Goal: Task Accomplishment & Management: Use online tool/utility

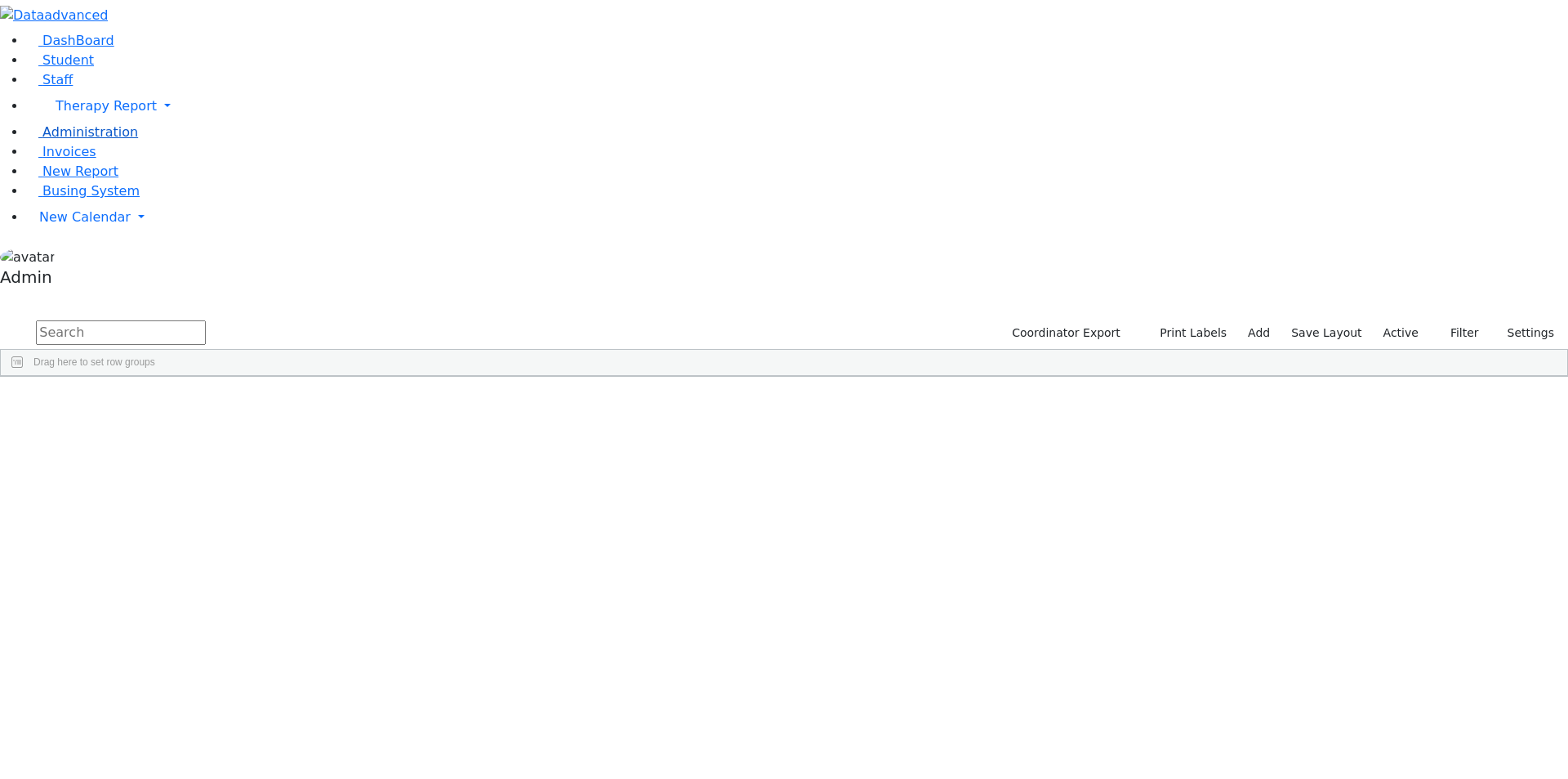
click at [82, 139] on link "Administration" at bounding box center [82, 131] width 112 height 15
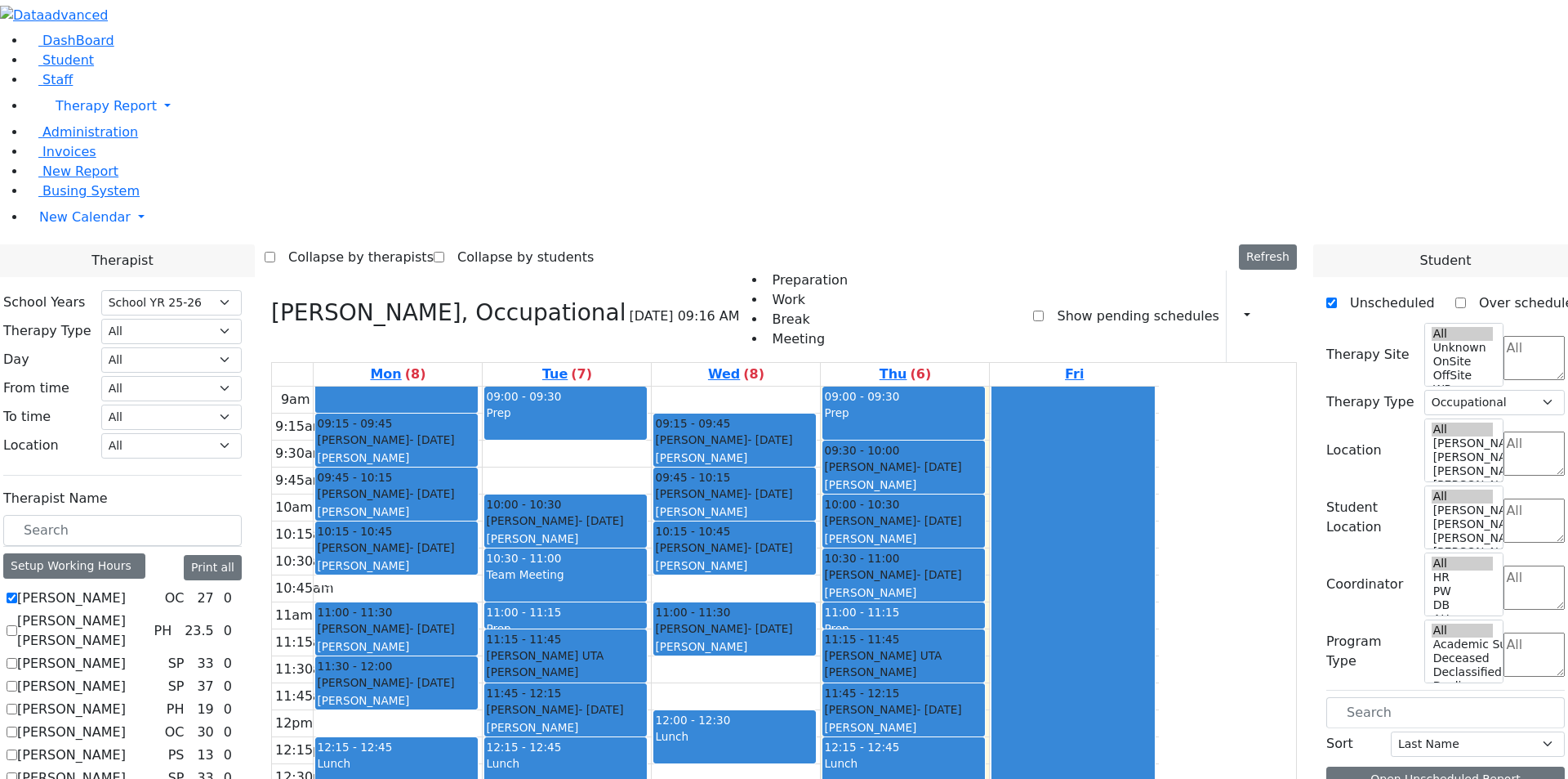
select select "212"
select select "1"
click at [89, 139] on span "Administration" at bounding box center [91, 131] width 96 height 15
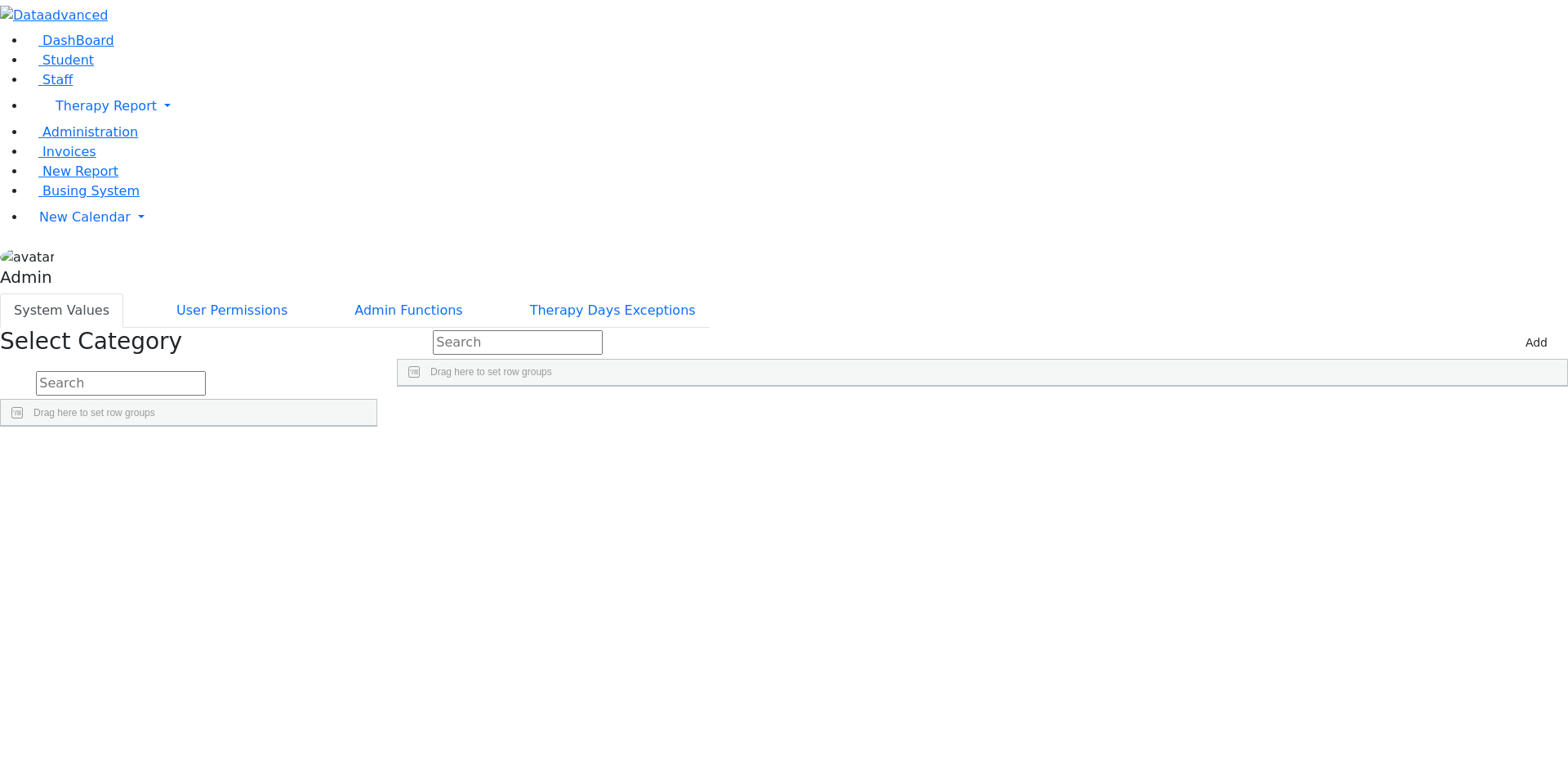
click at [206, 371] on input "text" at bounding box center [121, 383] width 170 height 24
type input "iep"
click at [365, 480] on link "Detail" at bounding box center [343, 493] width 44 height 25
click at [603, 330] on input "text" at bounding box center [518, 341] width 170 height 24
type input "kaga"
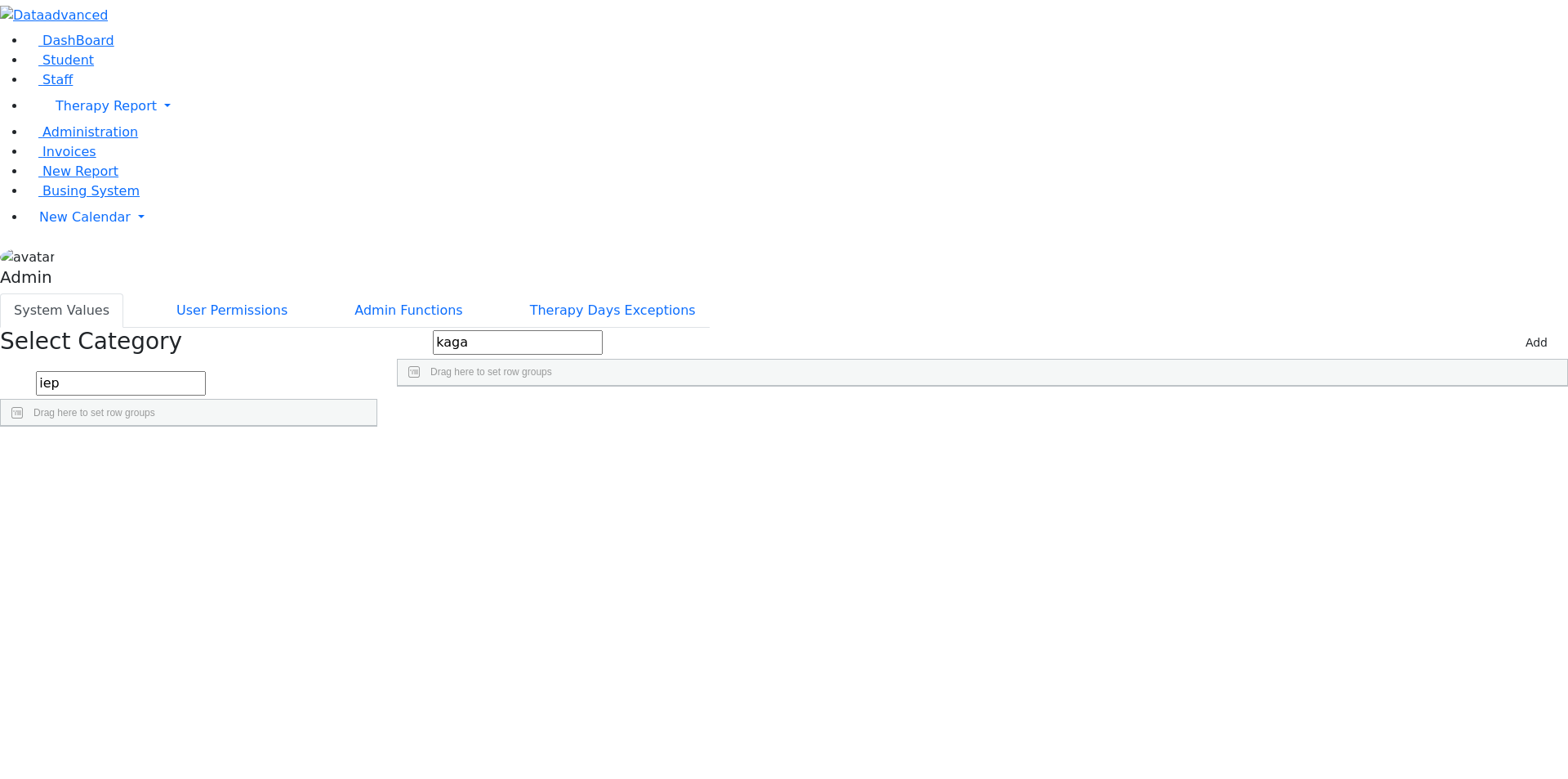
click at [1067, 413] on div "Kaganoff, Sara Kaganoff Sarah Special Education Teacher" at bounding box center [961, 424] width 1129 height 23
click at [1042, 413] on div "Kaganoff Sarah Special Education Teacher" at bounding box center [944, 424] width 196 height 23
type input "kaga"
click at [671, 413] on div "Kaganoff, Sara" at bounding box center [580, 424] width 367 height 23
click at [671, 413] on input "Kaganoff, Sara" at bounding box center [580, 423] width 365 height 21
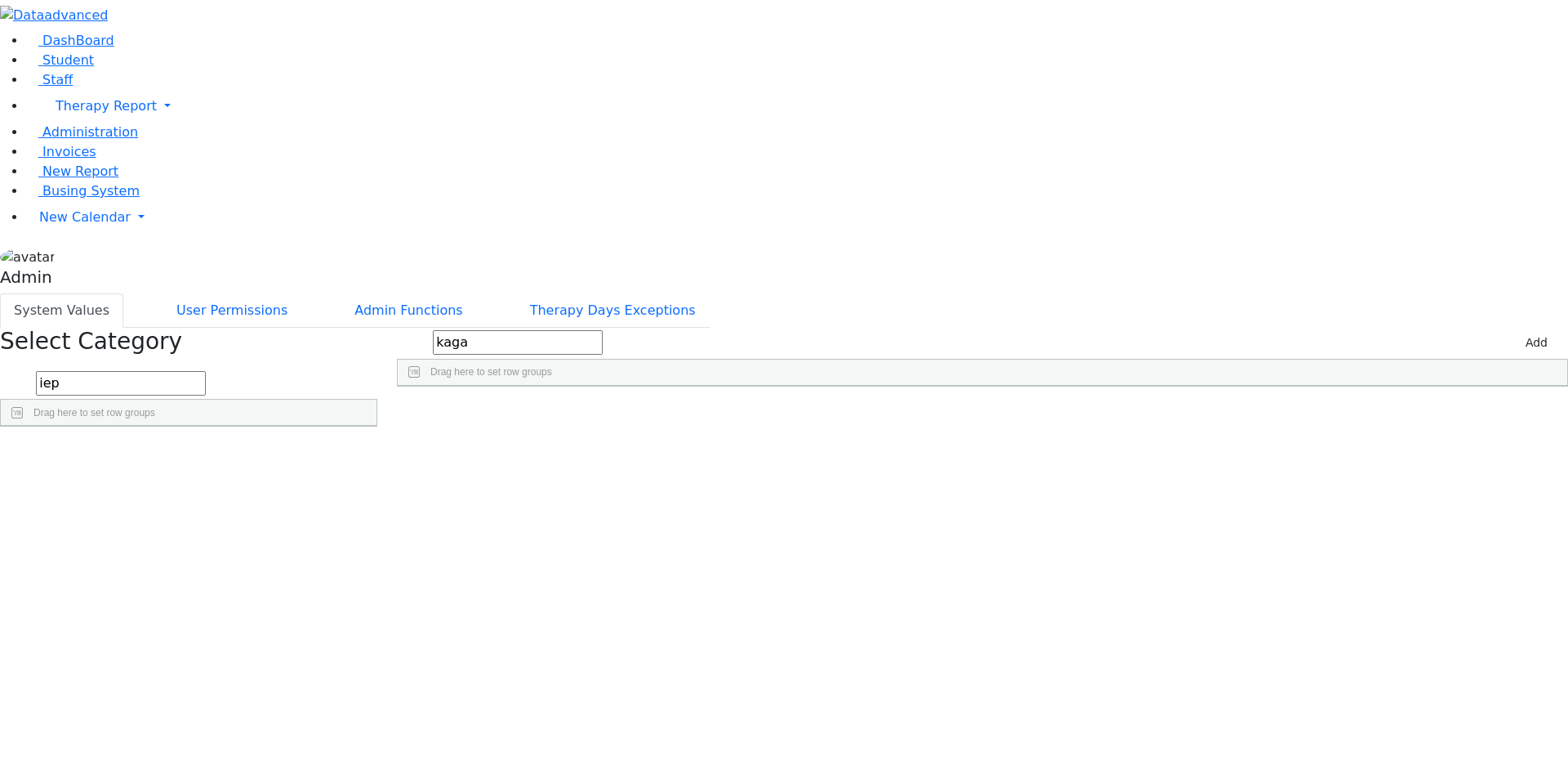
click at [671, 413] on input "Kaganoff, Sara" at bounding box center [580, 423] width 365 height 21
type input "Kaganoff, Sarah"
click at [73, 225] on span "New Calendar" at bounding box center [84, 216] width 91 height 15
click at [81, 277] on span "Teacher Report" at bounding box center [88, 269] width 98 height 15
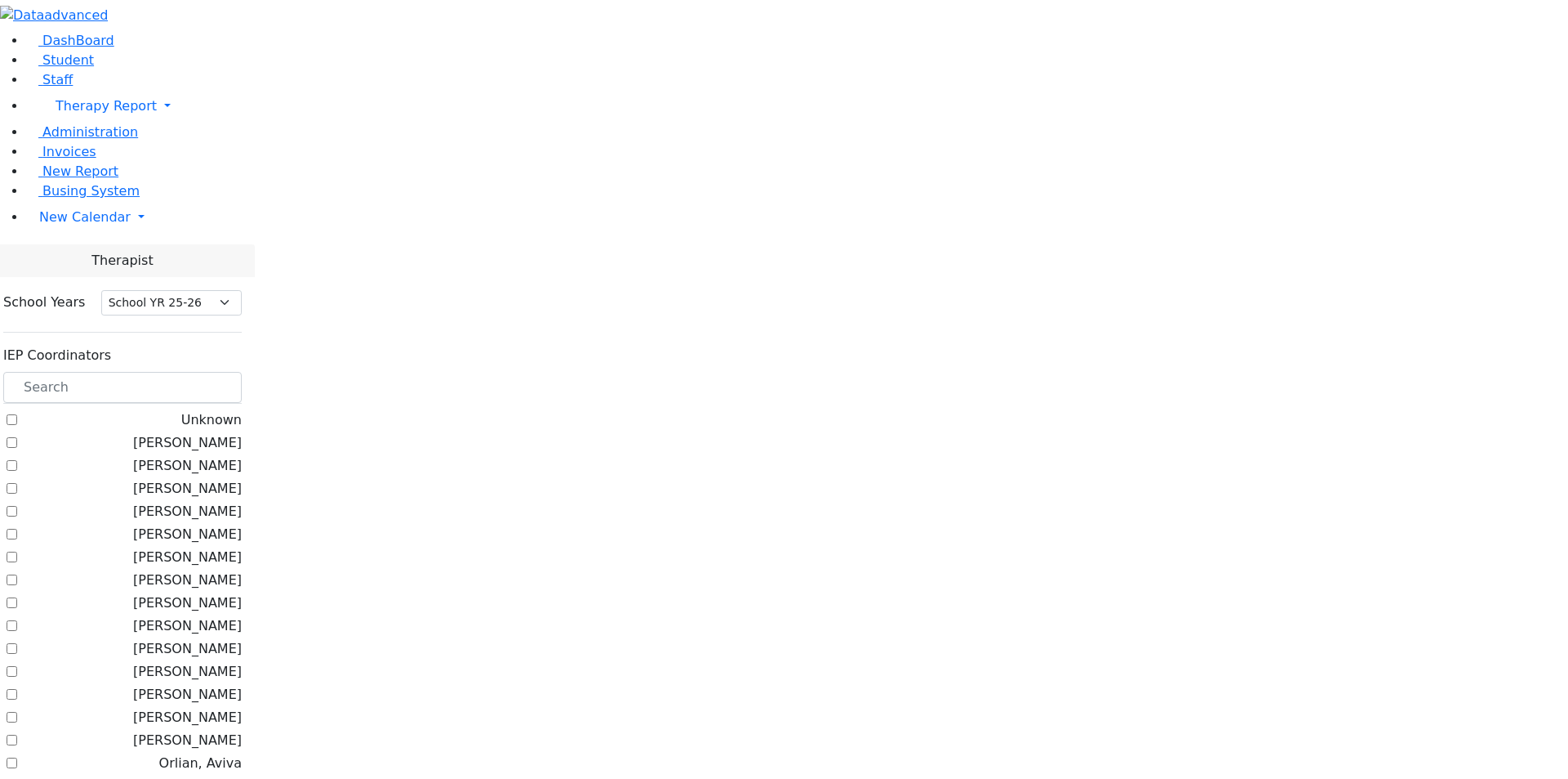
select select "212"
drag, startPoint x: 240, startPoint y: 200, endPoint x: 299, endPoint y: 794, distance: 596.9
click at [242, 371] on input "text" at bounding box center [122, 387] width 238 height 31
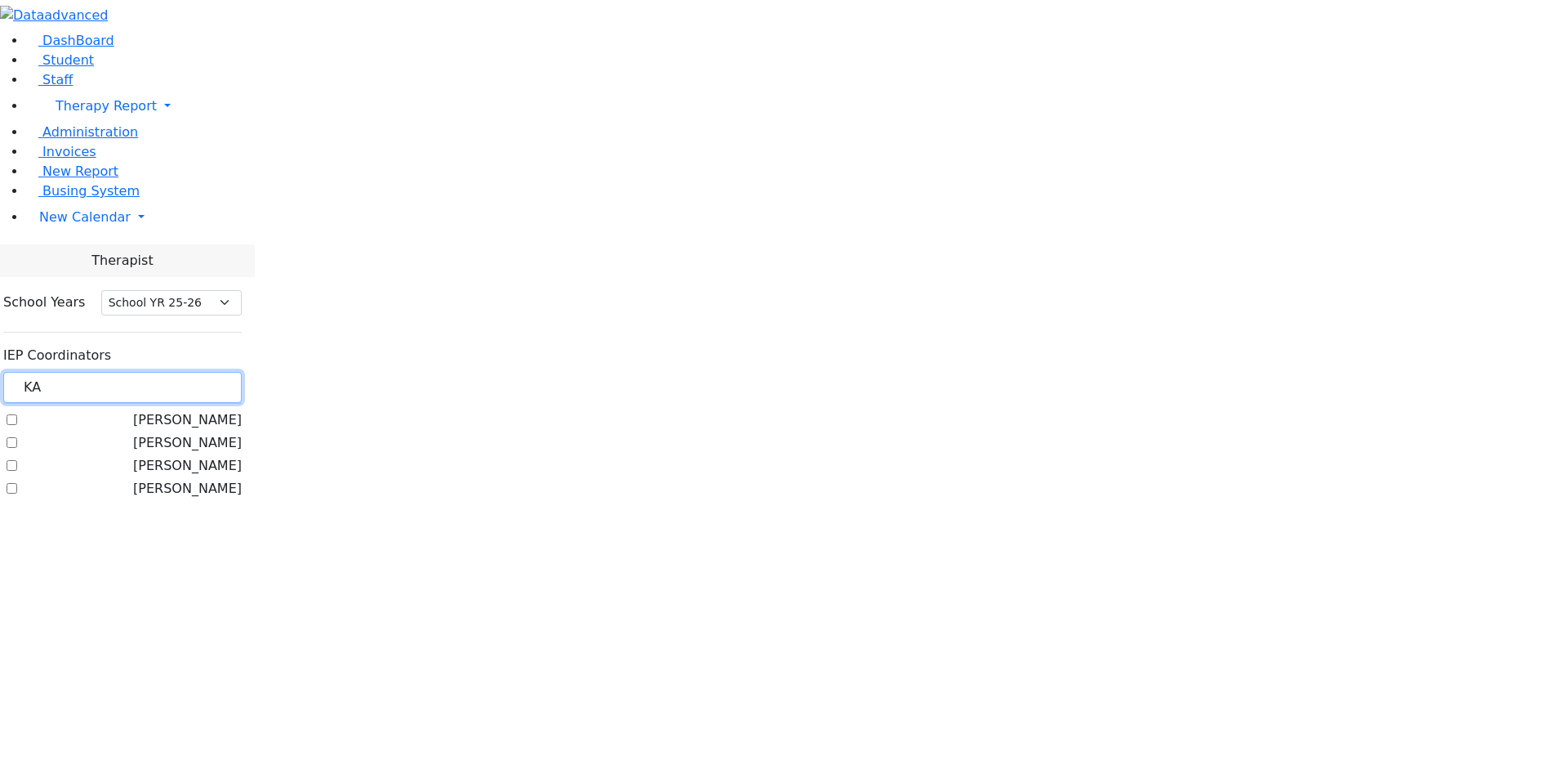
type input "KA"
click at [229, 433] on label "[PERSON_NAME]" at bounding box center [187, 443] width 109 height 20
click at [17, 438] on input "Kaganoff, Sarah" at bounding box center [12, 443] width 11 height 11
checkbox input "true"
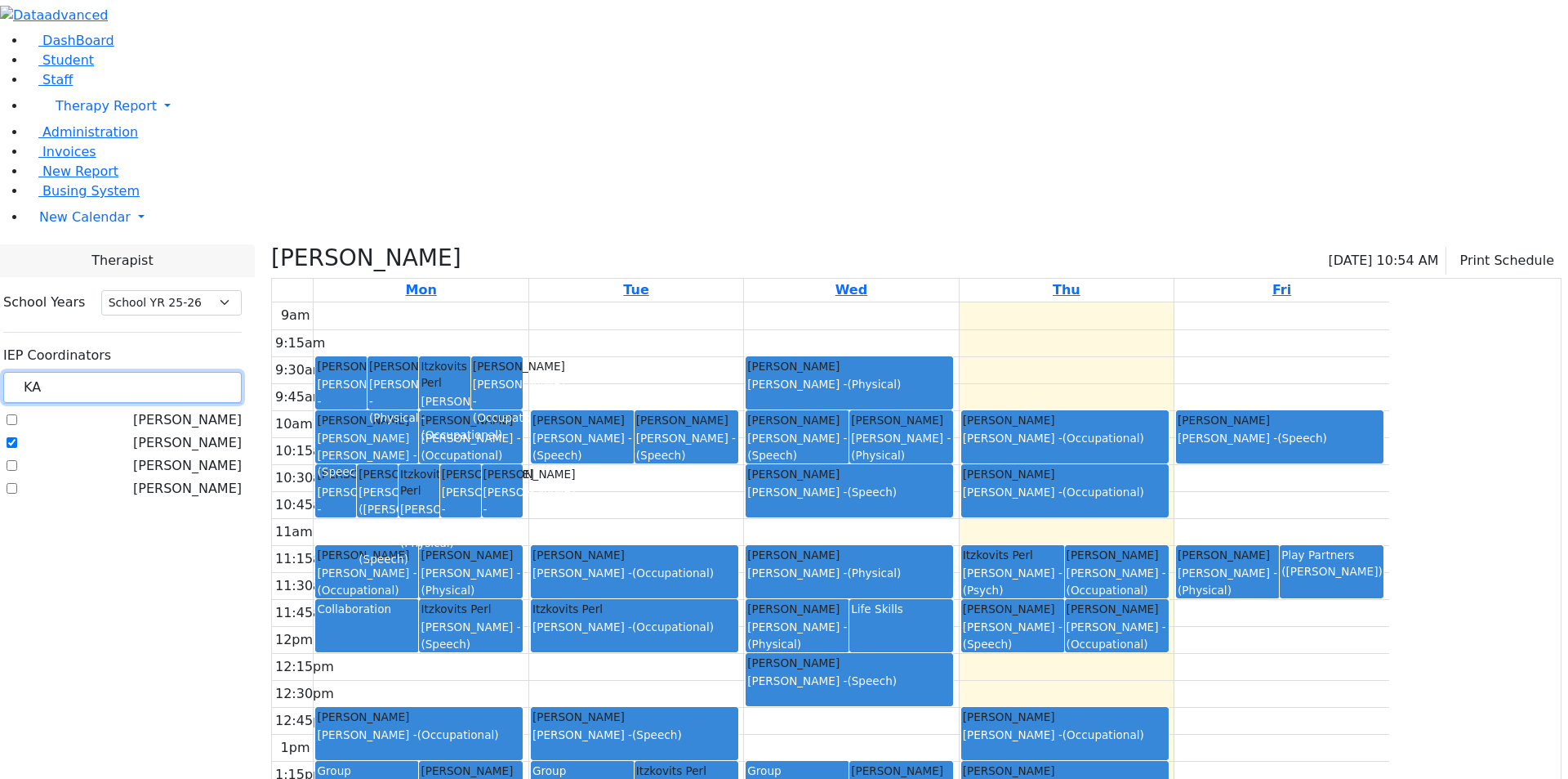
click at [242, 371] on input "KA" at bounding box center [122, 387] width 238 height 31
type input "gross"
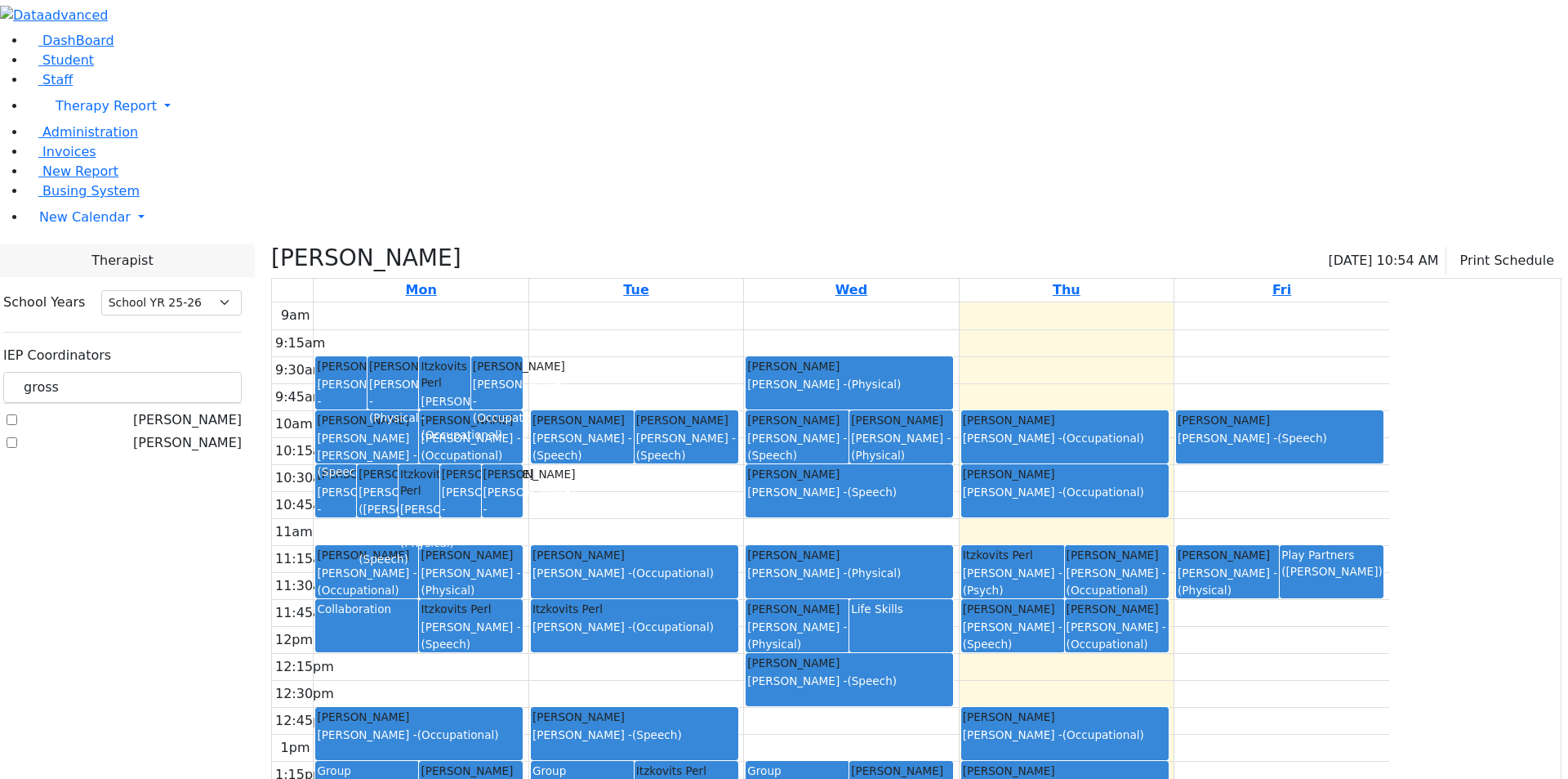
click at [242, 410] on label "[PERSON_NAME]" at bounding box center [187, 420] width 109 height 20
click at [17, 414] on input "[PERSON_NAME]" at bounding box center [12, 419] width 11 height 11
checkbox input "true"
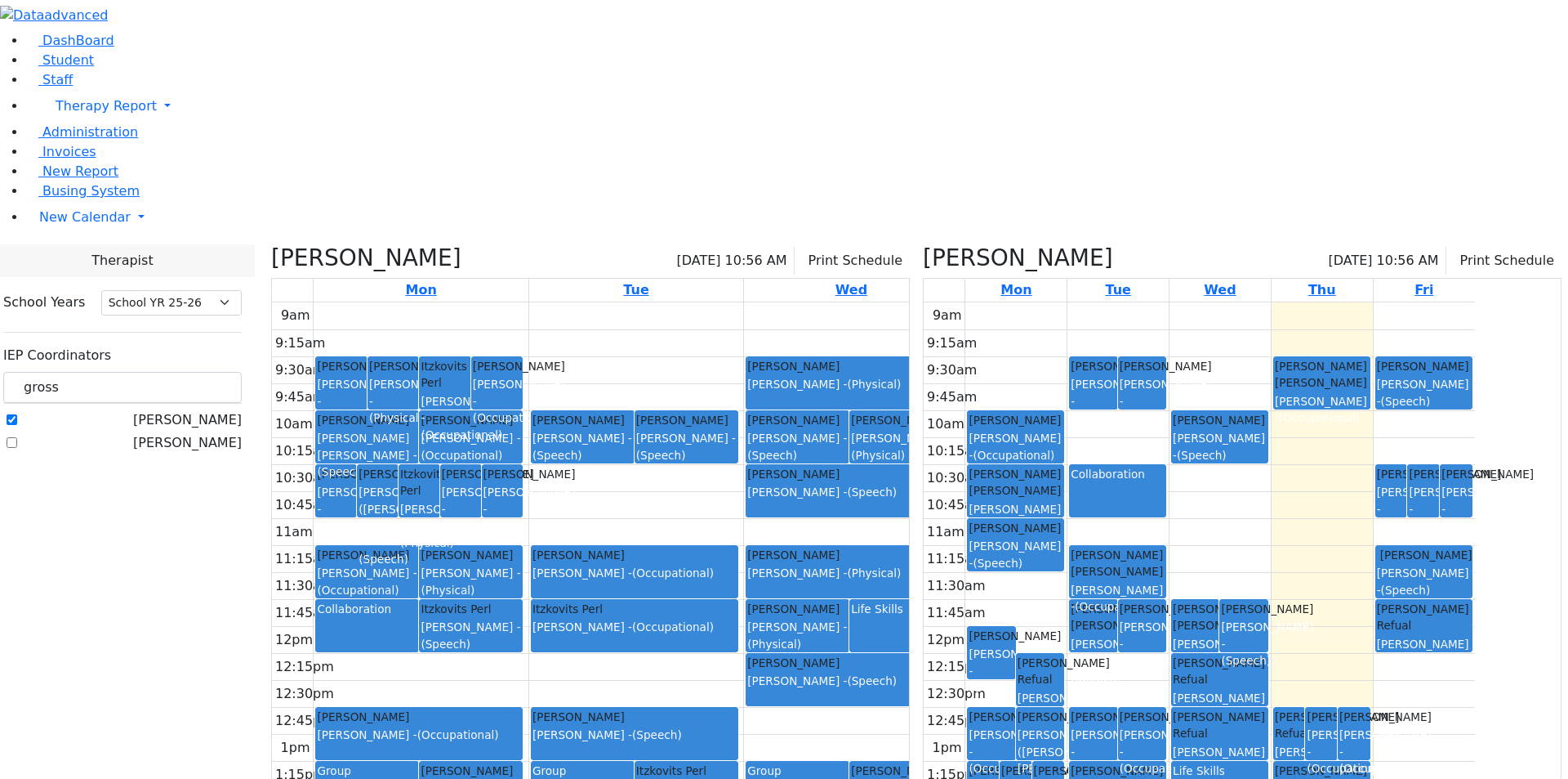
click at [271, 245] on icon at bounding box center [271, 258] width 0 height 27
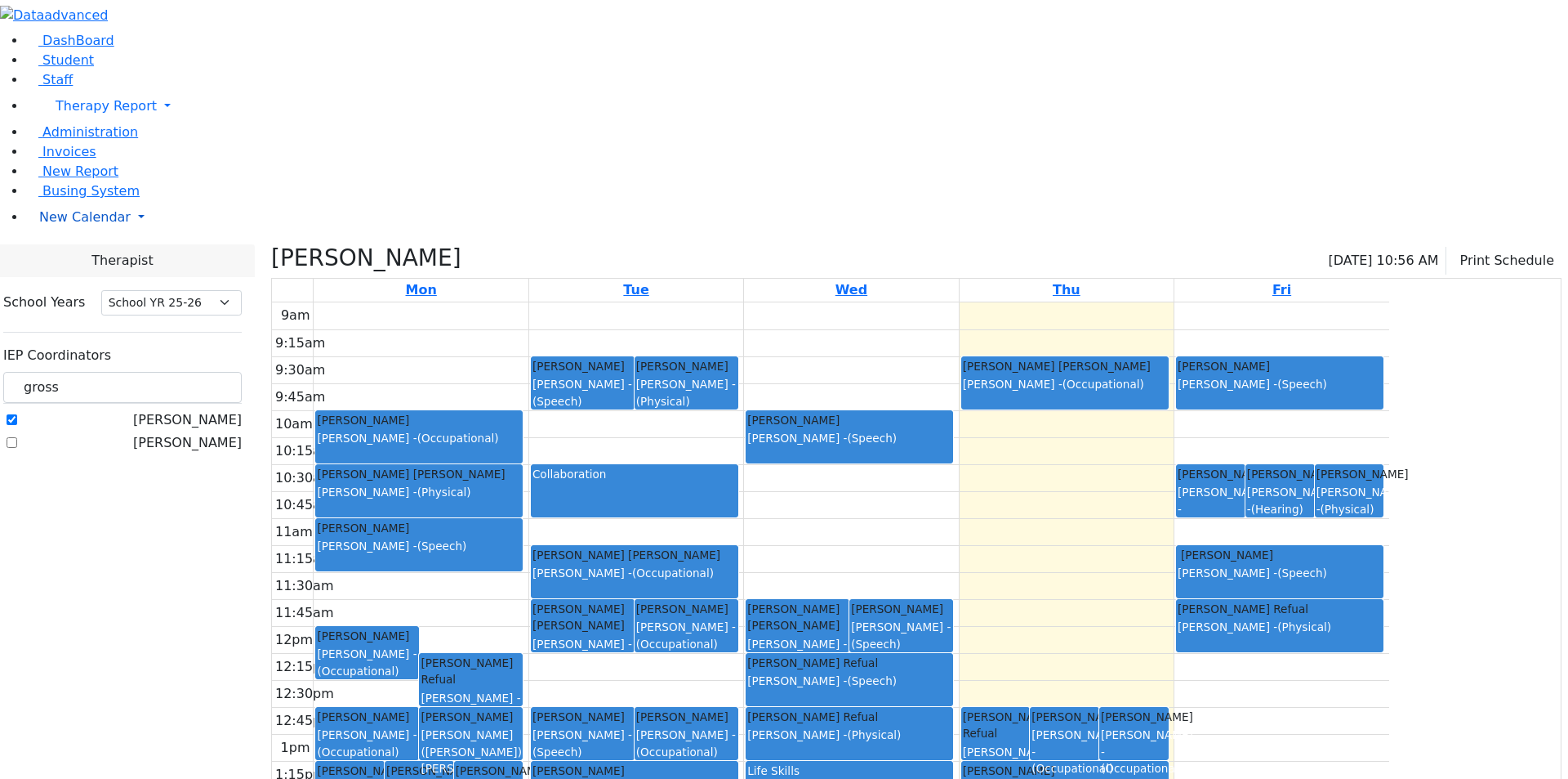
click at [163, 234] on link "New Calendar" at bounding box center [797, 217] width 1542 height 33
click at [1045, 778] on span "(Occupational)" at bounding box center [1004, 785] width 81 height 13
drag, startPoint x: 1138, startPoint y: 502, endPoint x: 1147, endPoint y: 525, distance: 24.7
click at [1029, 708] on div "Ekstein Refual Abramczyk ZC - (Occupational)" at bounding box center [996, 751] width 66 height 85
click at [242, 371] on input "gross" at bounding box center [122, 387] width 238 height 31
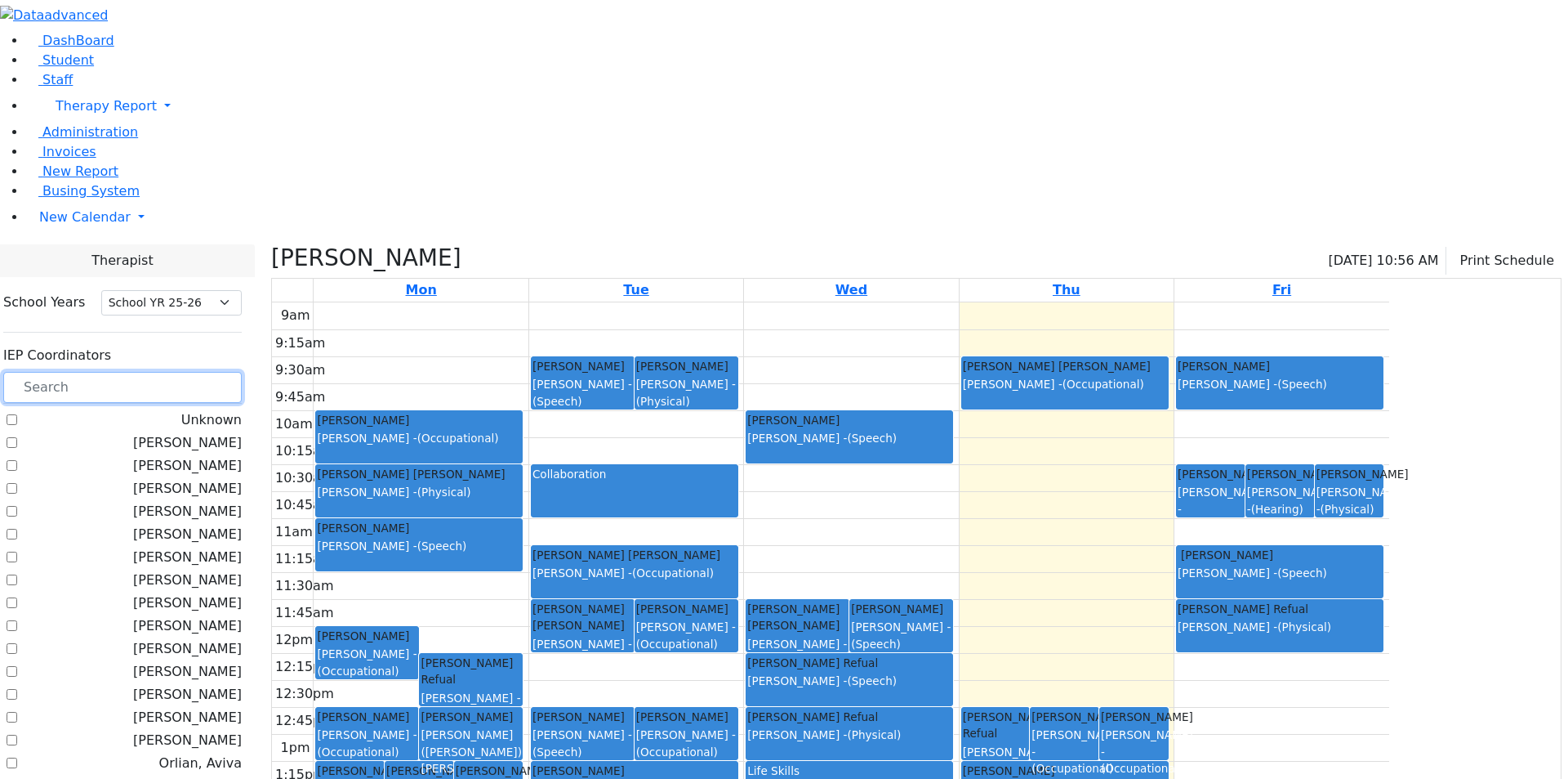
paste input "gross"
type input "gross"
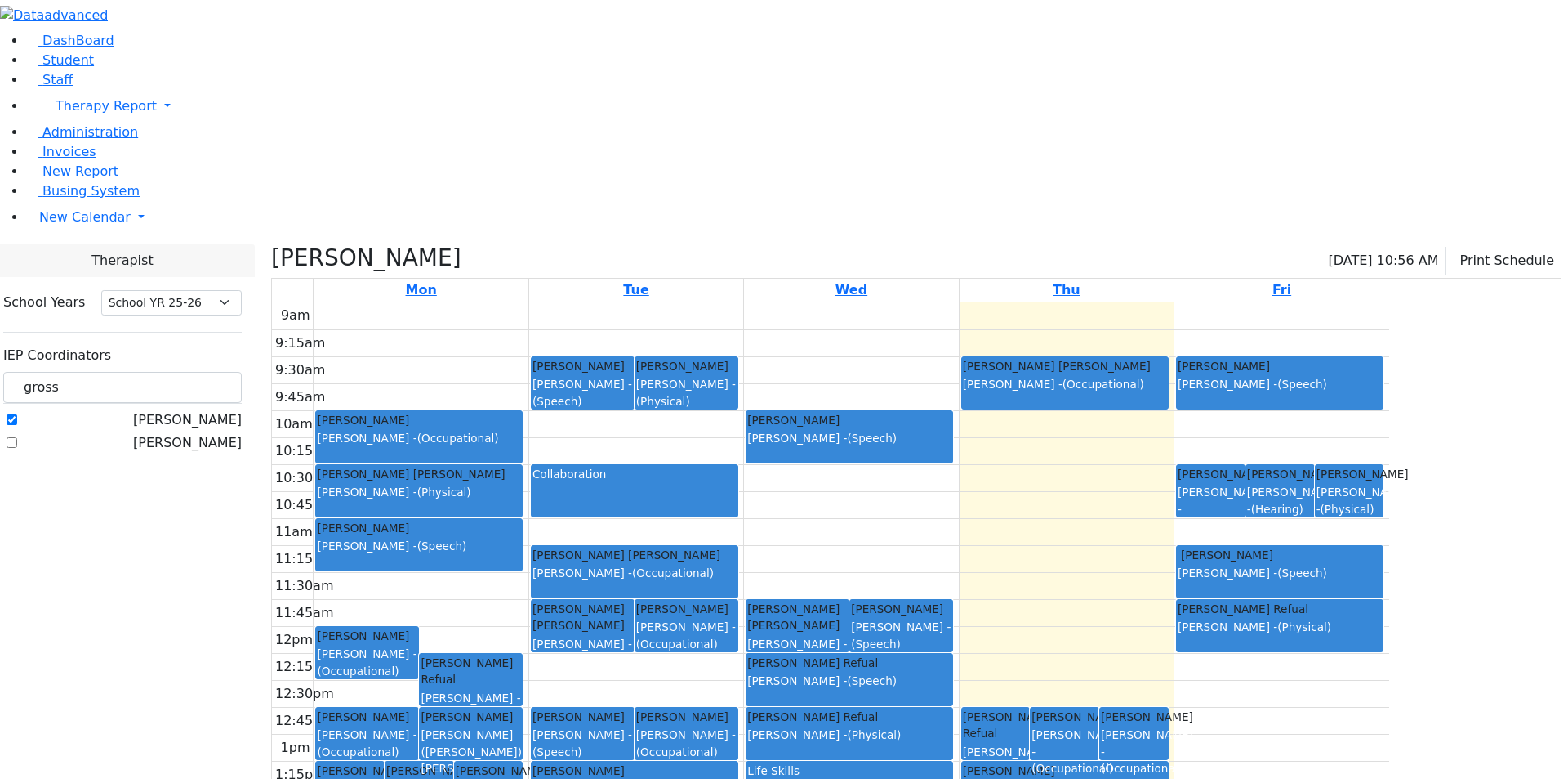
click at [234, 410] on label "[PERSON_NAME]" at bounding box center [187, 420] width 109 height 20
click at [17, 414] on input "[PERSON_NAME]" at bounding box center [12, 419] width 11 height 11
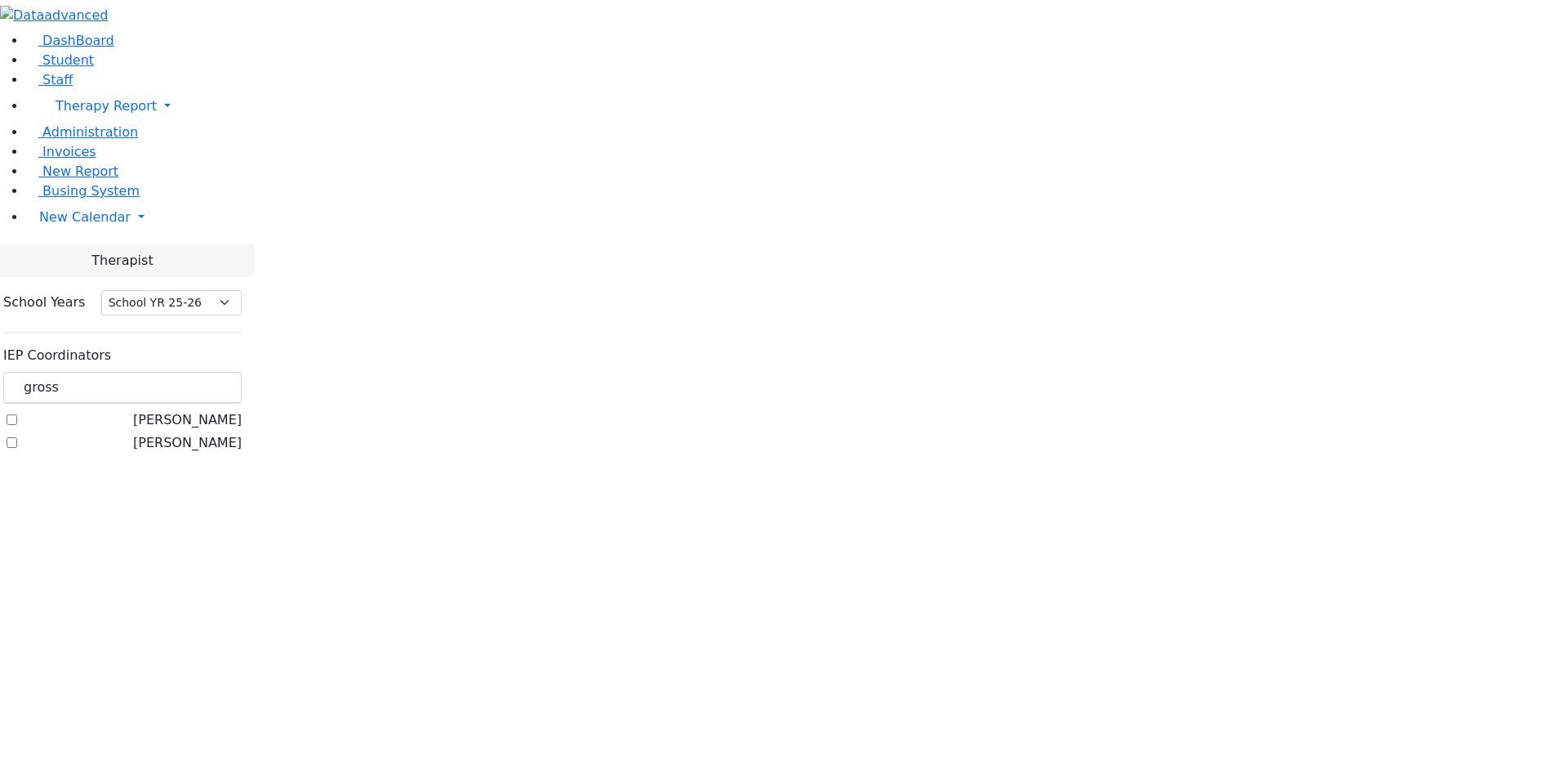
click at [209, 410] on label "[PERSON_NAME]" at bounding box center [187, 420] width 109 height 20
click at [17, 414] on input "[PERSON_NAME]" at bounding box center [12, 419] width 11 height 11
checkbox input "true"
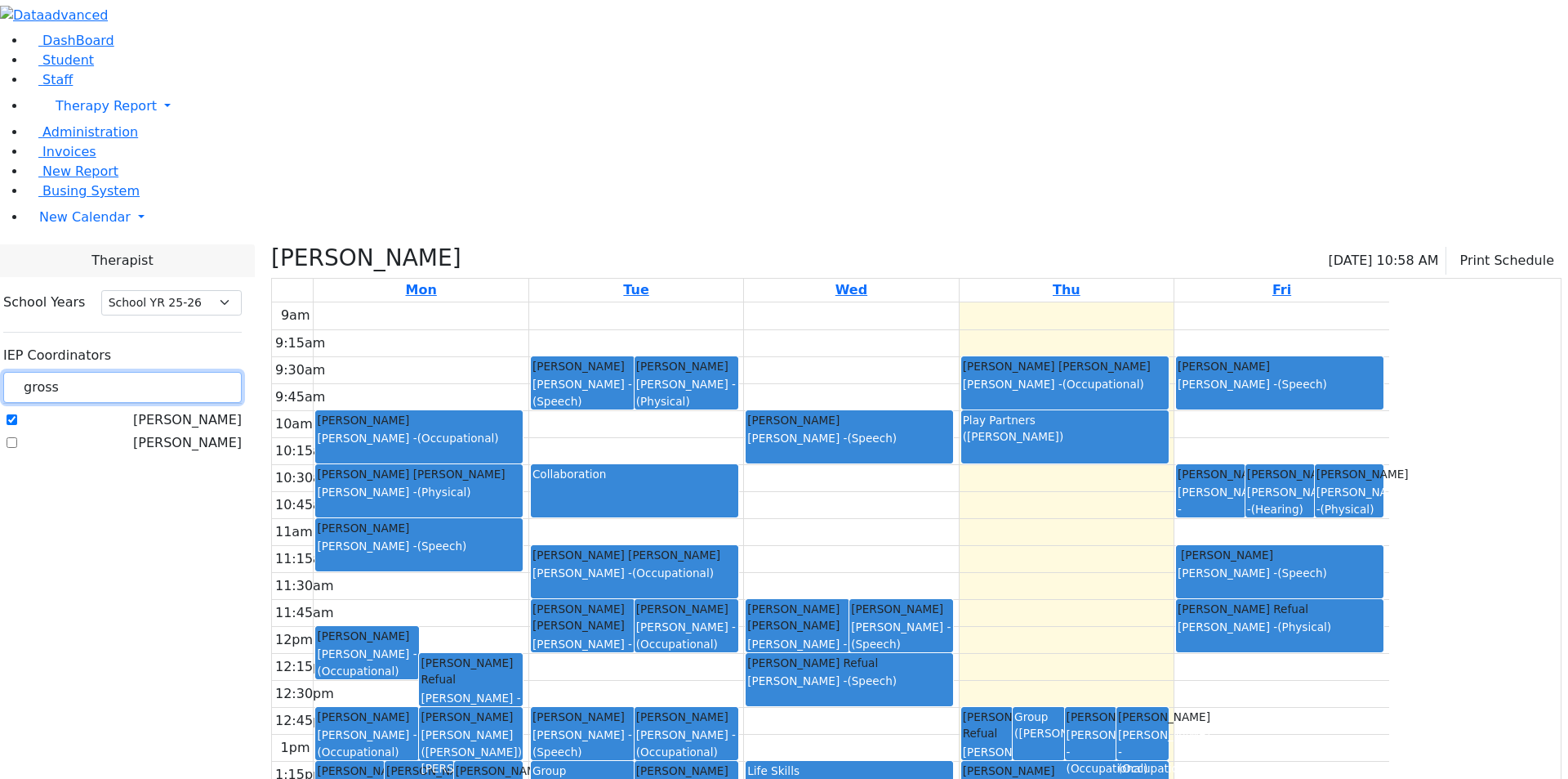
click at [242, 371] on input "gross" at bounding box center [122, 387] width 238 height 31
type input "lei"
click at [242, 410] on label "[PERSON_NAME]" at bounding box center [187, 420] width 109 height 20
click at [17, 414] on input "[PERSON_NAME]" at bounding box center [12, 419] width 11 height 11
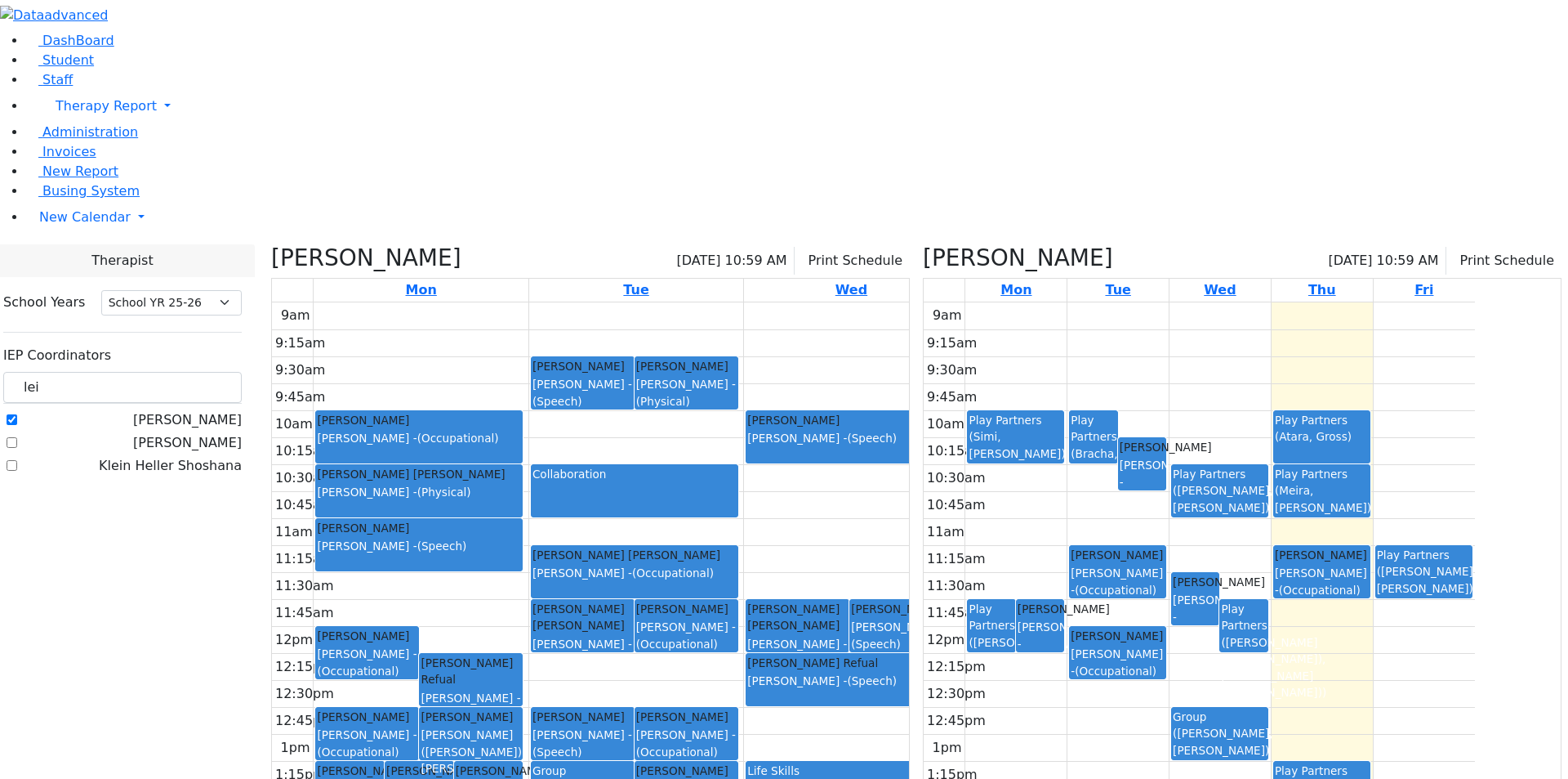
click at [271, 245] on icon at bounding box center [271, 258] width 0 height 27
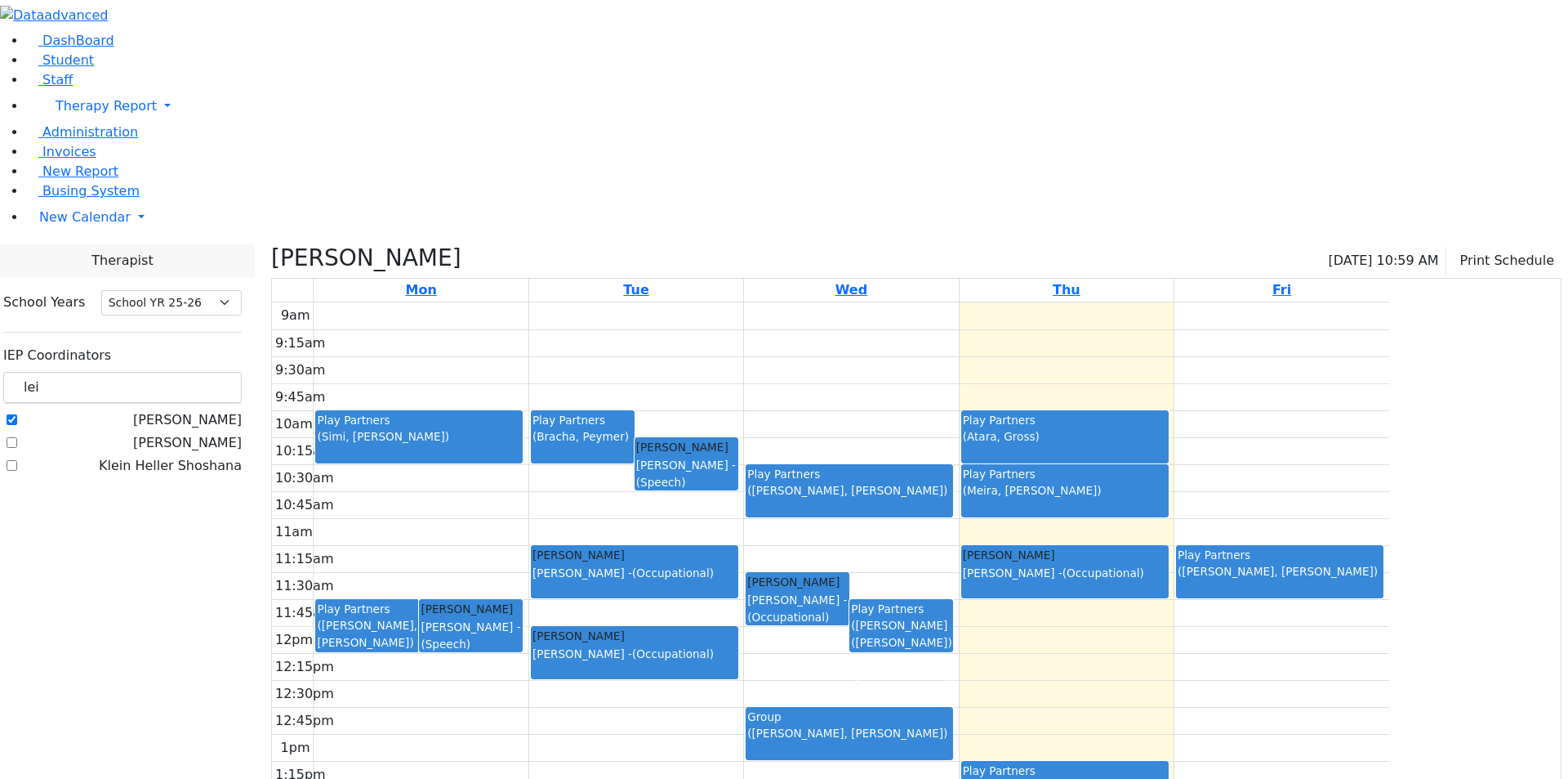
click at [271, 245] on icon at bounding box center [271, 258] width 0 height 27
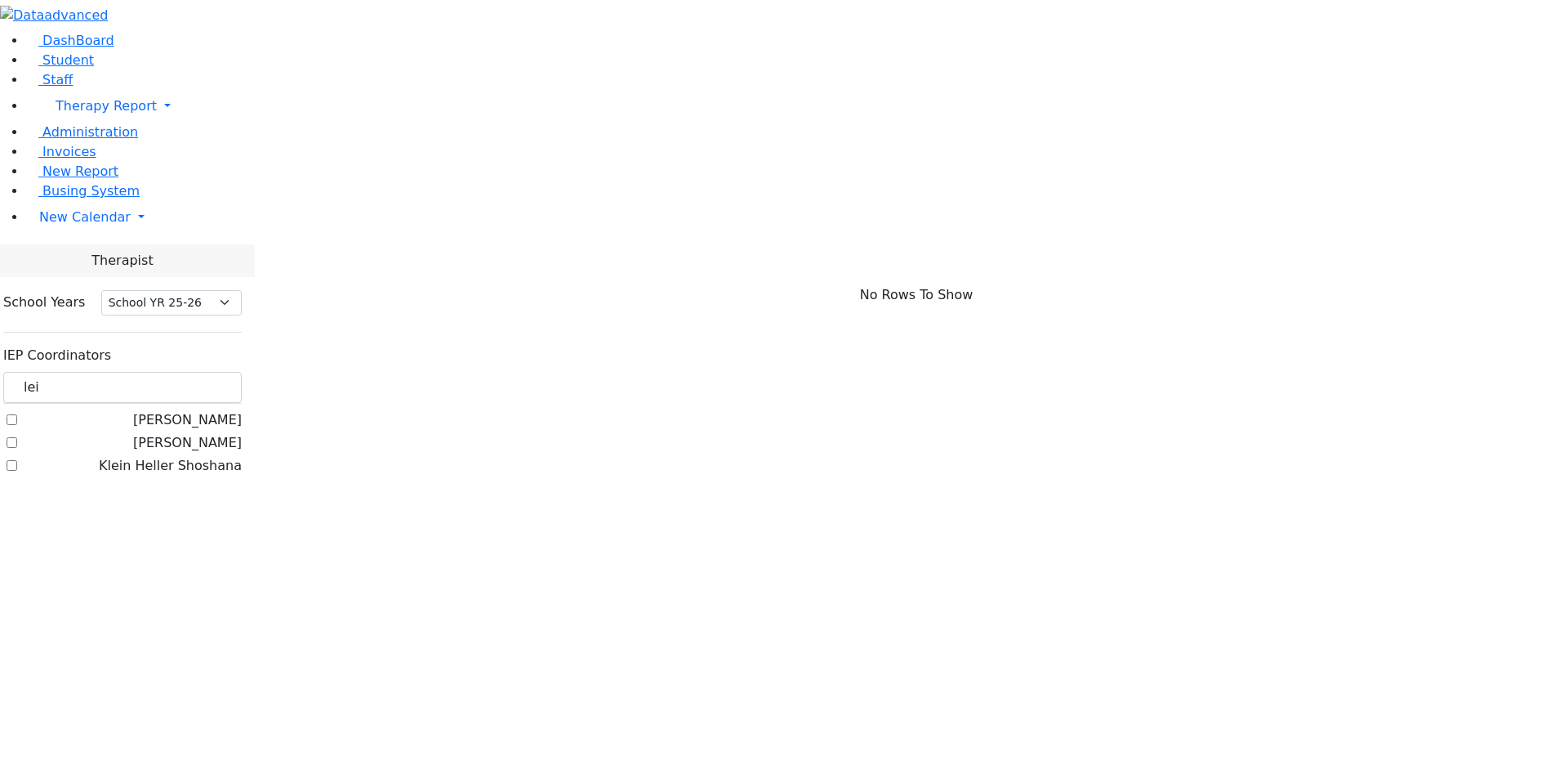
click at [241, 410] on label "[PERSON_NAME]" at bounding box center [187, 420] width 109 height 20
click at [17, 414] on input "[PERSON_NAME]" at bounding box center [12, 419] width 11 height 11
checkbox input "true"
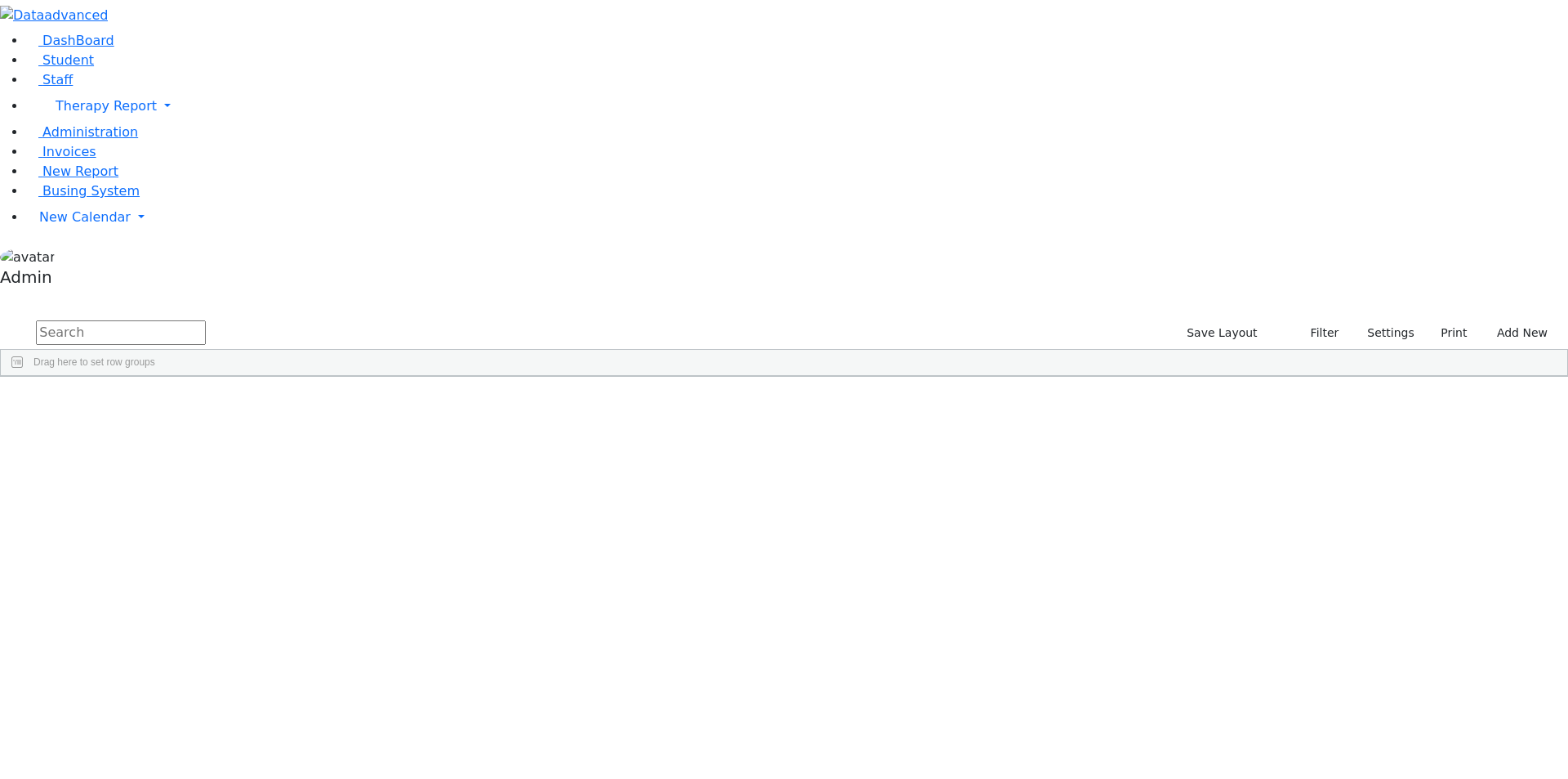
click at [206, 321] on input "text" at bounding box center [121, 332] width 170 height 24
click at [206, 321] on input "gross" at bounding box center [121, 332] width 170 height 24
type input "chana"
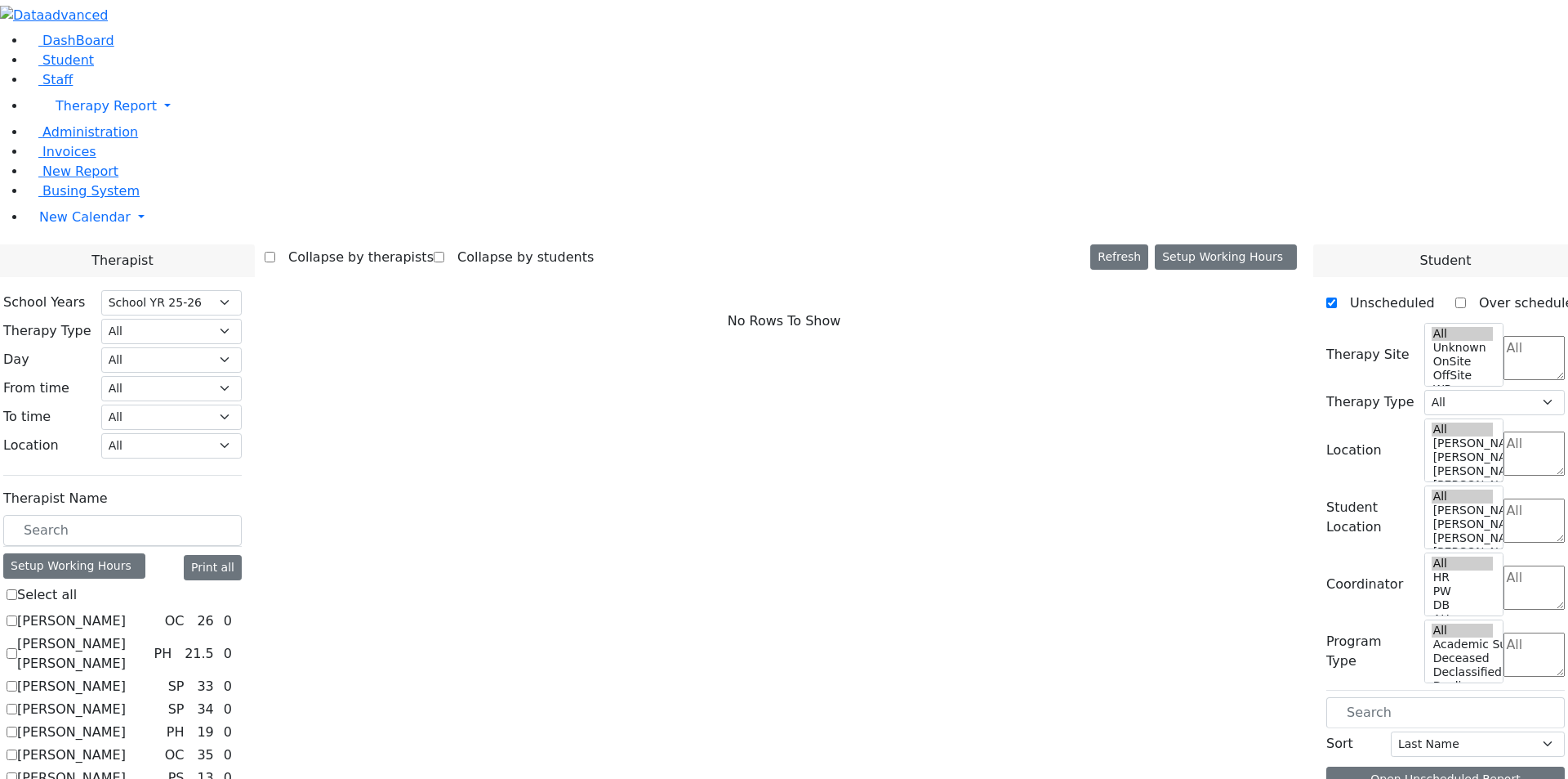
select select "212"
click at [242, 515] on input "text" at bounding box center [122, 530] width 238 height 31
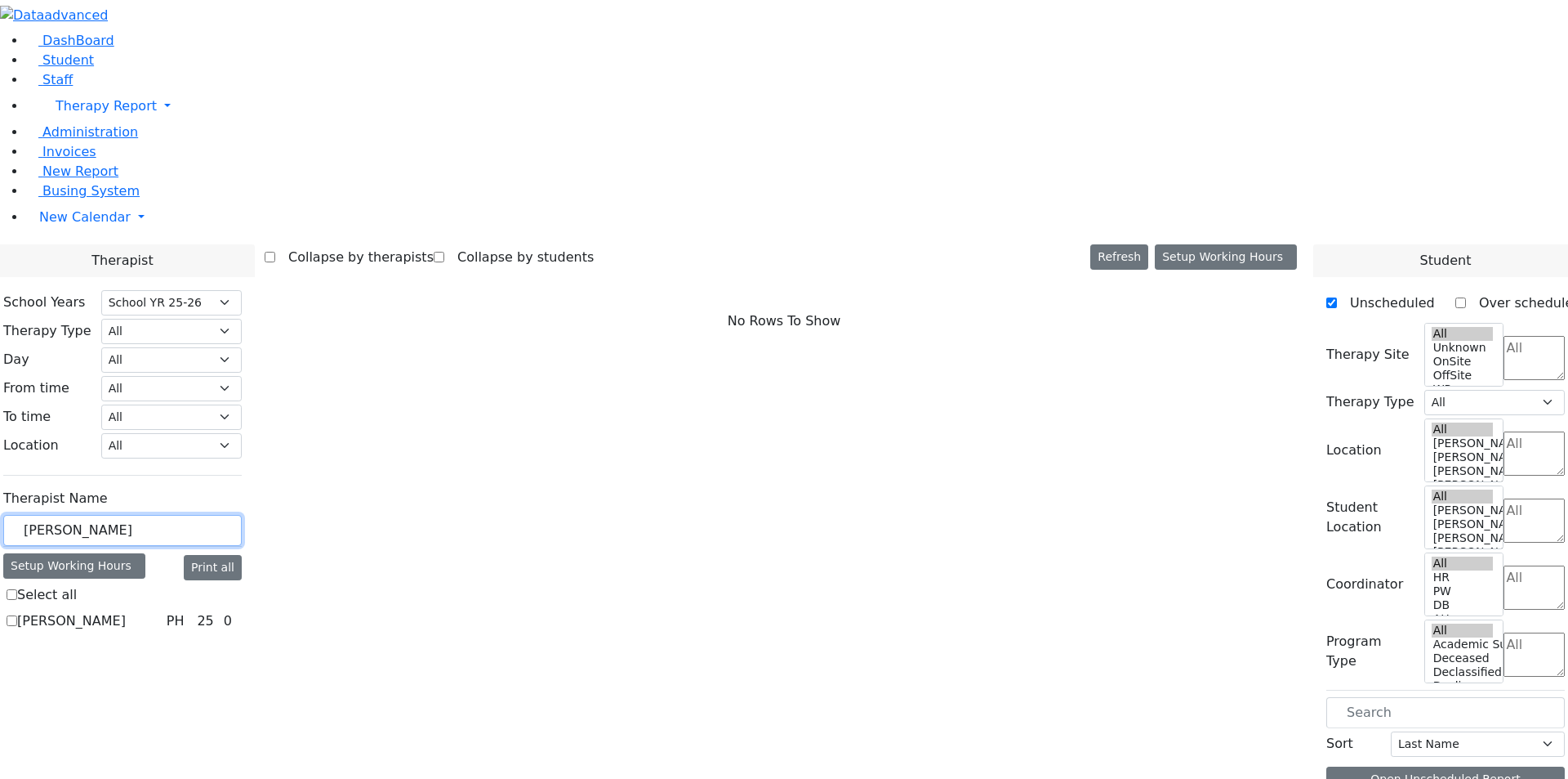
type input "[PERSON_NAME]"
click at [126, 611] on label "[PERSON_NAME]" at bounding box center [72, 621] width 109 height 20
click at [17, 615] on input "[PERSON_NAME]" at bounding box center [12, 620] width 11 height 11
checkbox input "true"
select select "2"
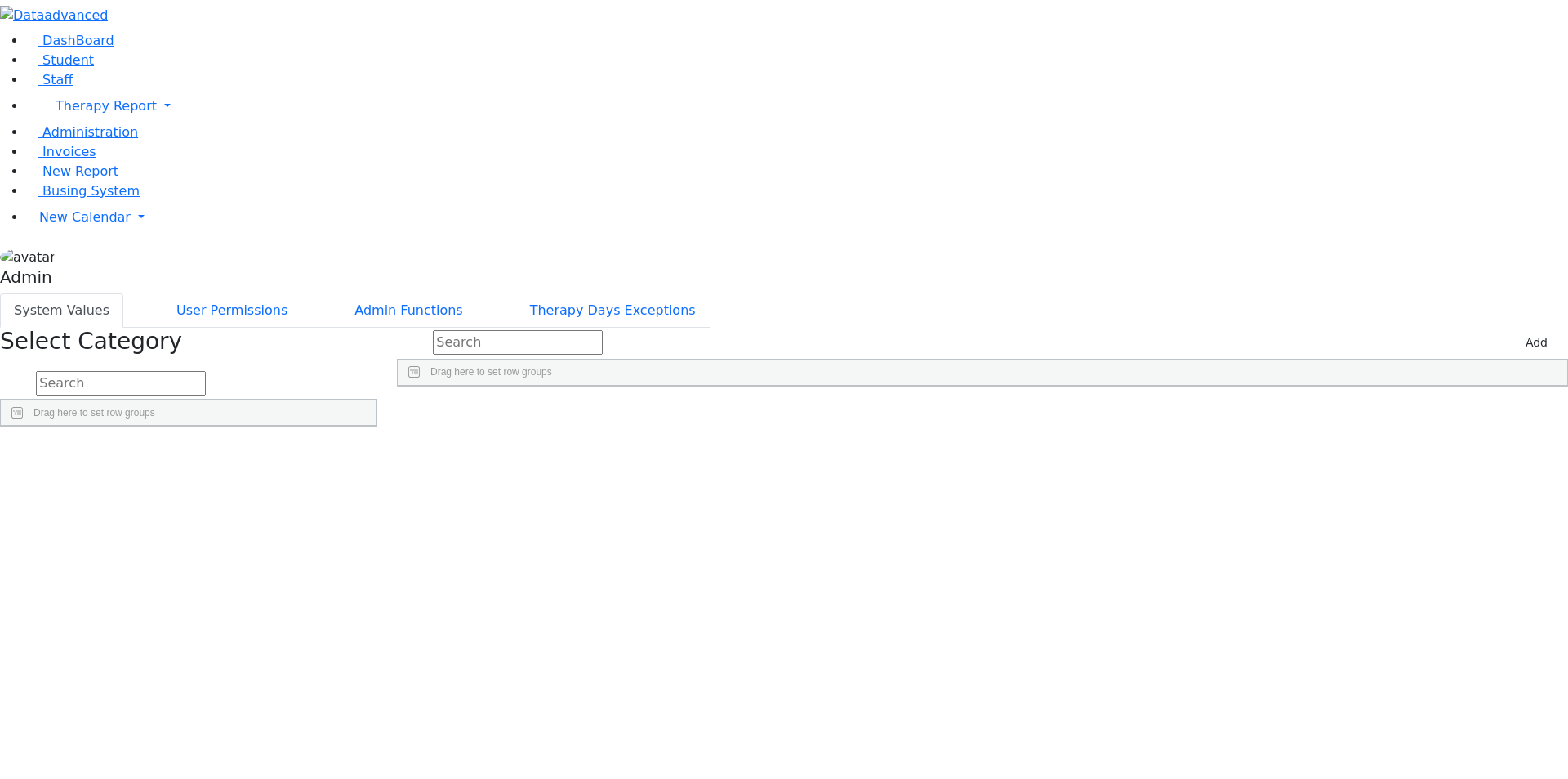
click at [206, 371] on input "text" at bounding box center [121, 383] width 170 height 24
type input "iep"
click at [365, 480] on link "Detail" at bounding box center [343, 493] width 44 height 25
click at [588, 330] on input "text" at bounding box center [518, 341] width 170 height 24
type input "gross"
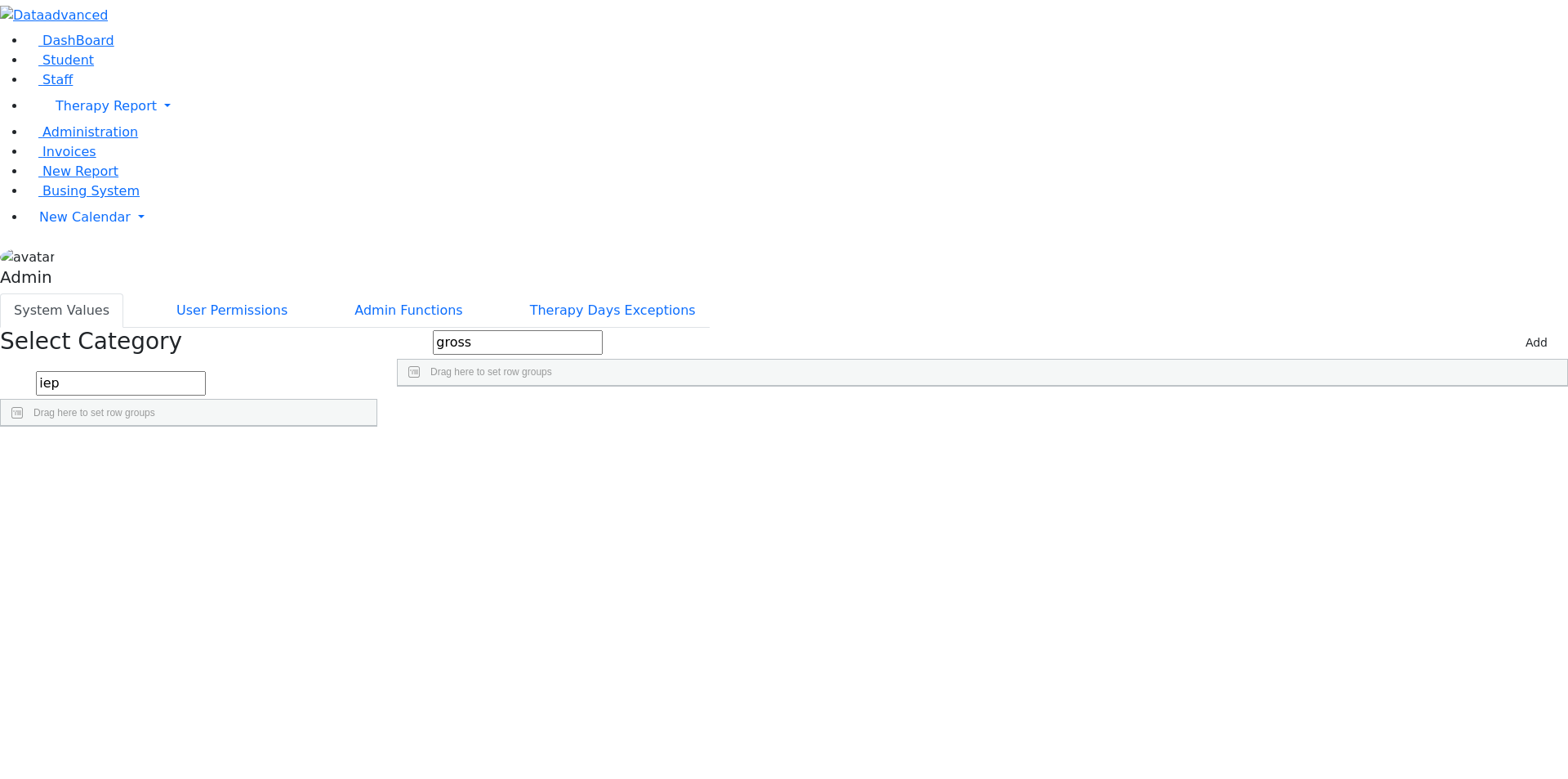
click at [641, 436] on div "[PERSON_NAME]" at bounding box center [580, 447] width 367 height 23
click at [641, 437] on input "[PERSON_NAME]" at bounding box center [580, 447] width 365 height 21
type input "[PERSON_NAME]"
click at [603, 330] on input "gross" at bounding box center [518, 341] width 170 height 24
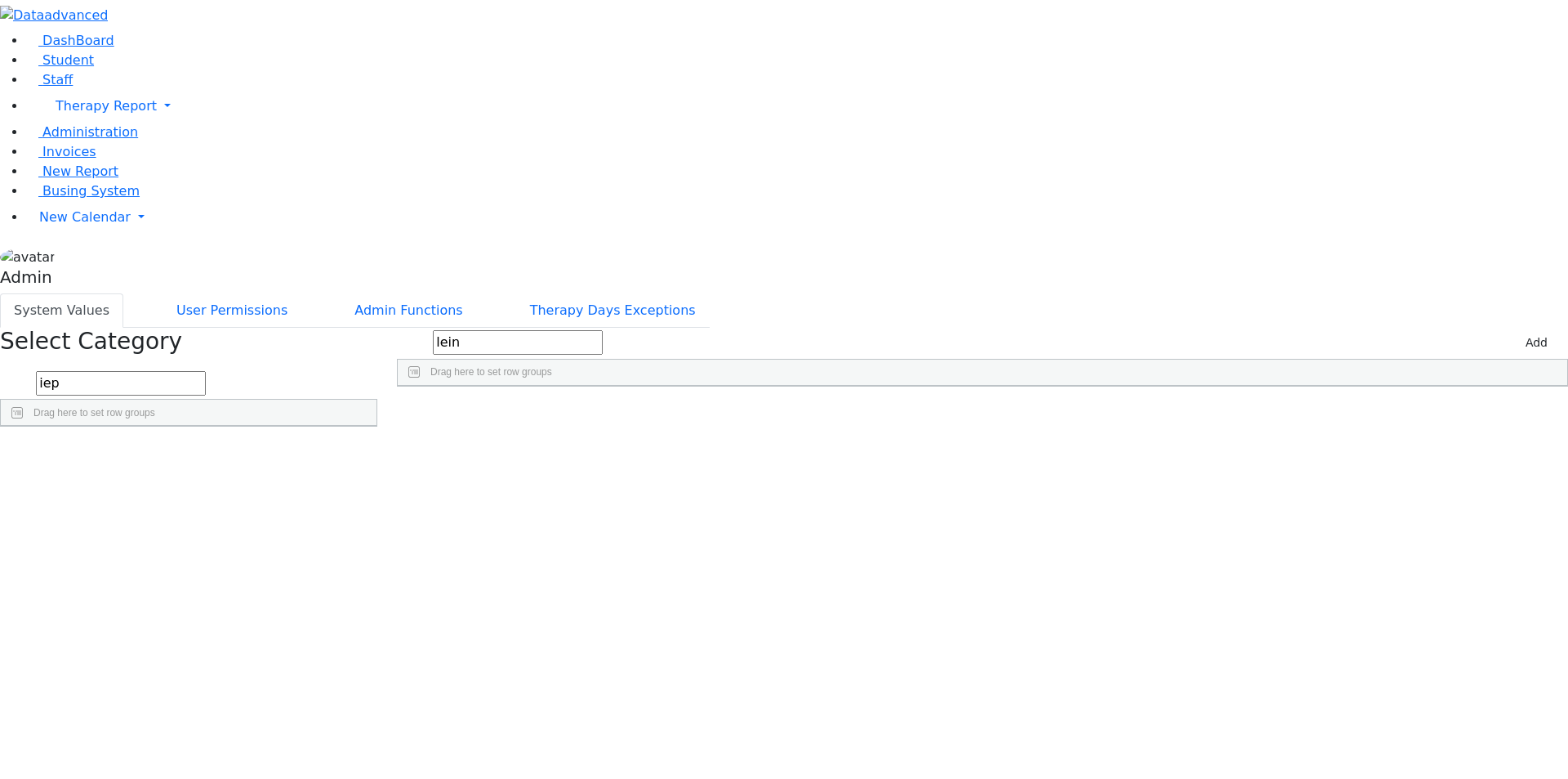
type input "lein"
click at [668, 436] on div "[PERSON_NAME]" at bounding box center [580, 447] width 367 height 23
click at [668, 437] on input "[PERSON_NAME]" at bounding box center [580, 447] width 365 height 21
click at [570, 437] on input "[PERSON_NAME]" at bounding box center [580, 447] width 365 height 21
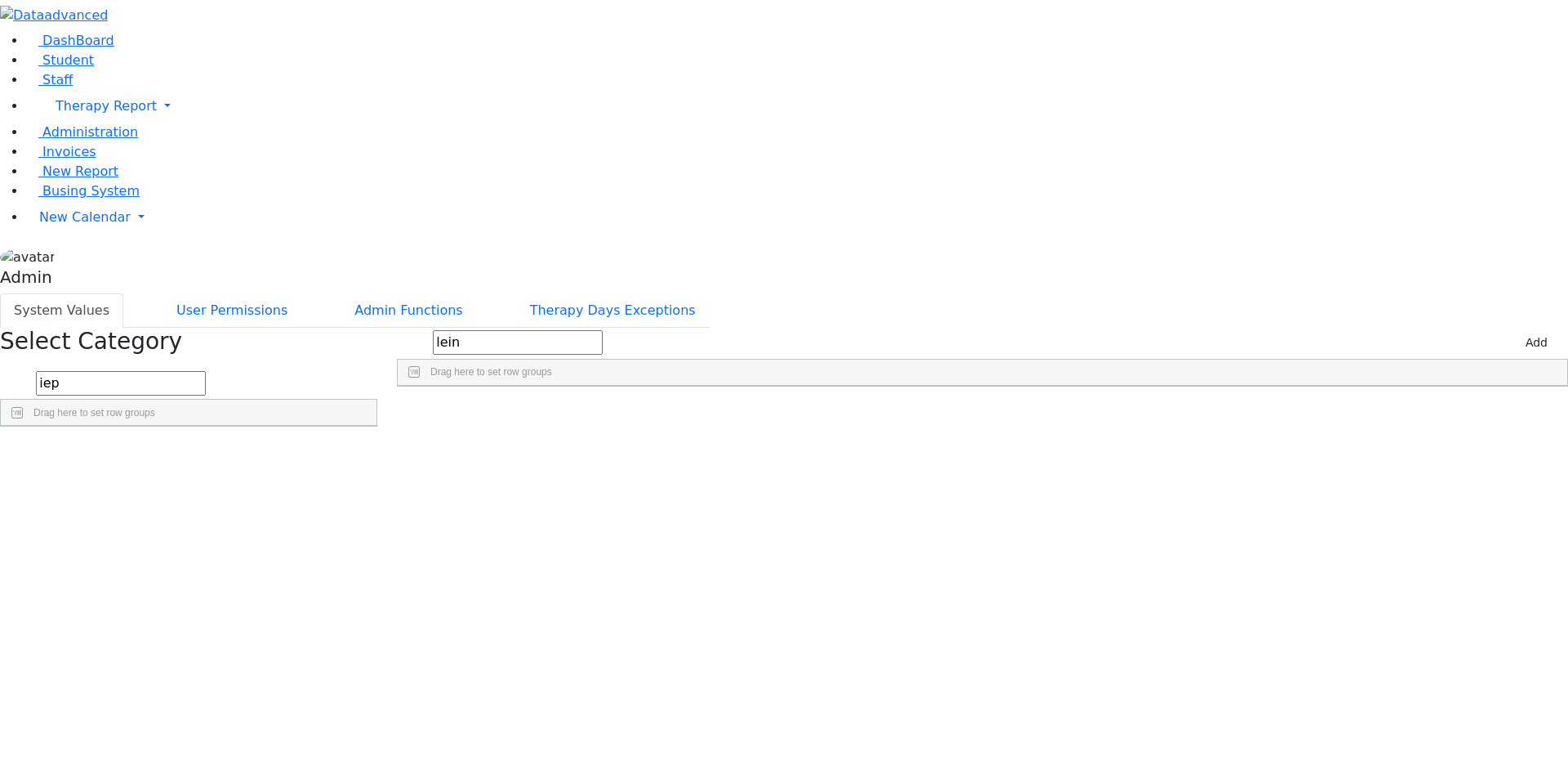
type input "[PERSON_NAME]"
click at [709, 458] on div "[PERSON_NAME] [PERSON_NAME] [PERSON_NAME] [PERSON_NAME] [MEDICAL_DATA] [PERSON_…" at bounding box center [961, 436] width 1129 height 46
